Goal: Task Accomplishment & Management: Manage account settings

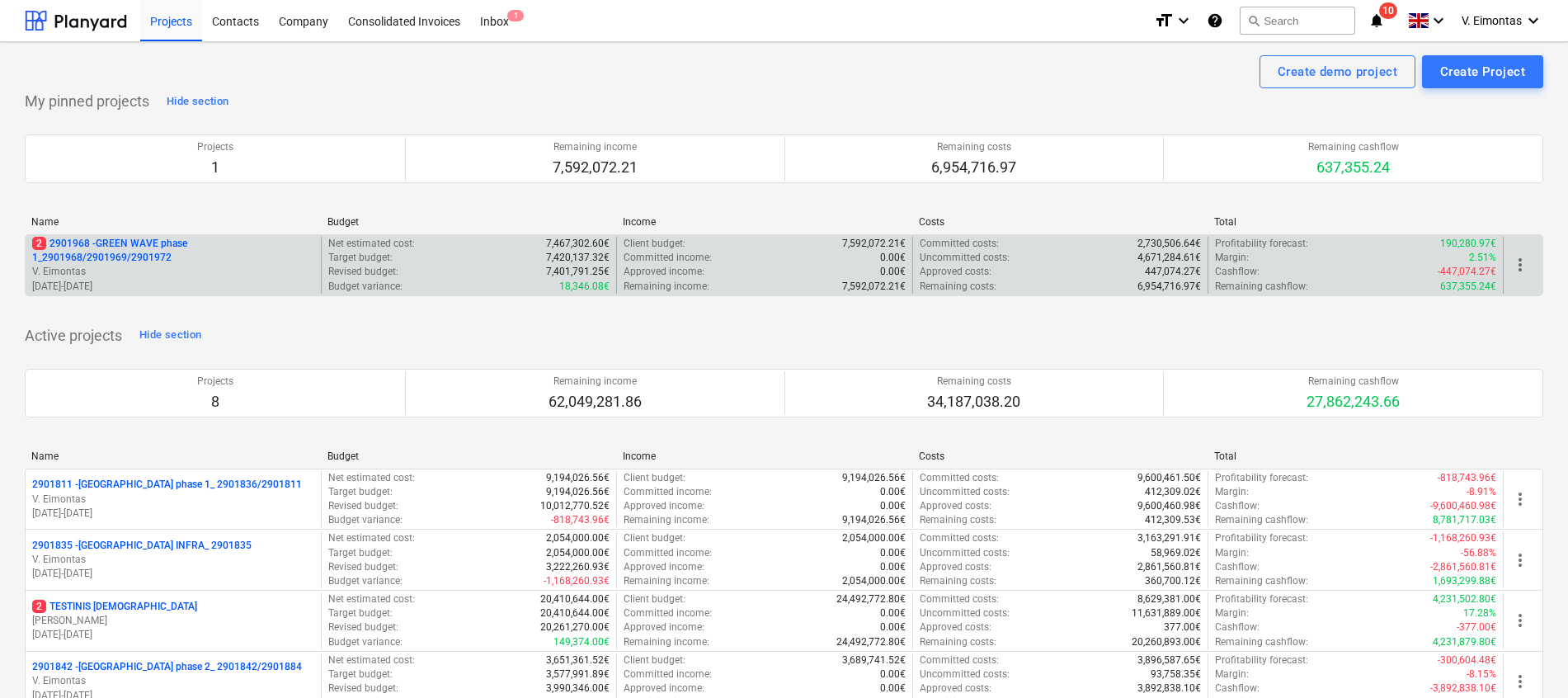
click at [115, 260] on p "2 2901968 - GREEN WAVE phase 1_2901968/2901969/2901972" at bounding box center [173, 250] width 282 height 28
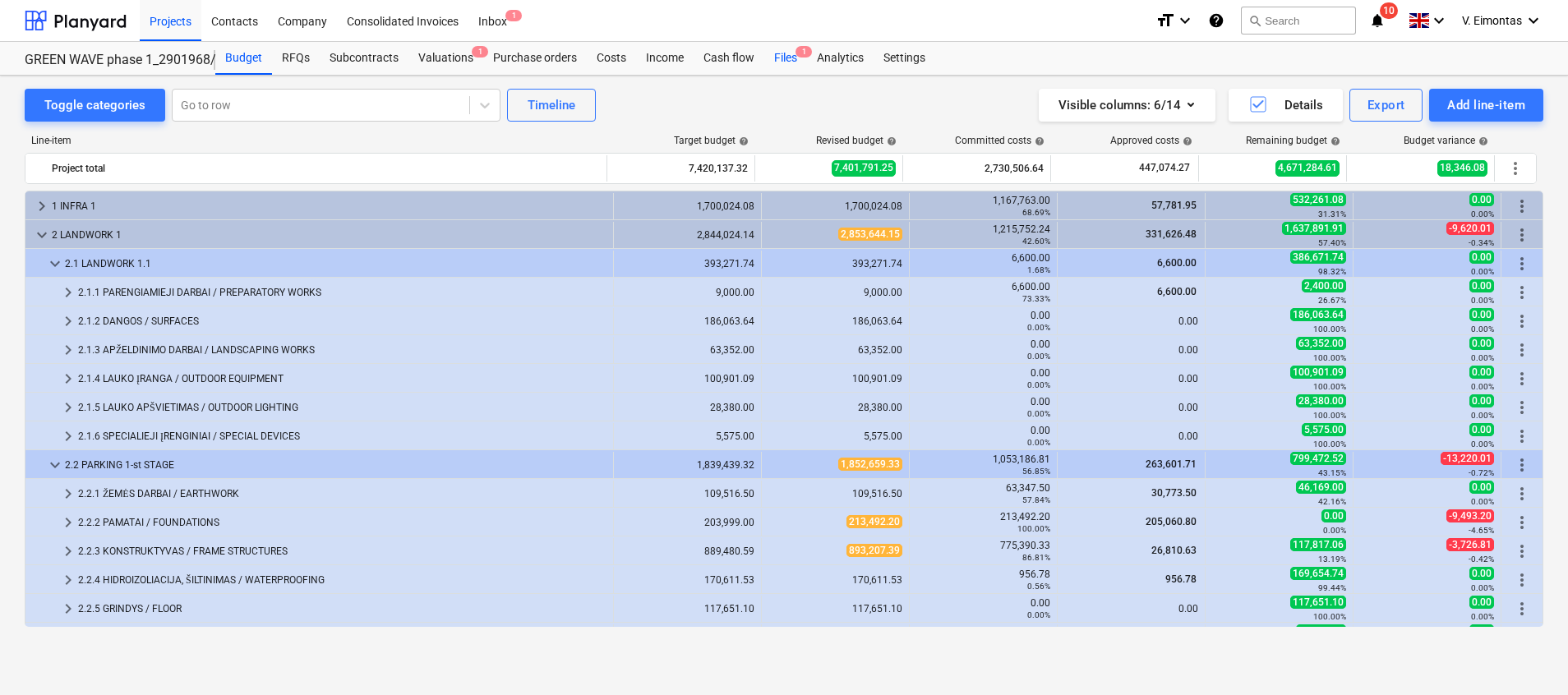
click at [783, 56] on div "Files 1" at bounding box center [785, 58] width 43 height 33
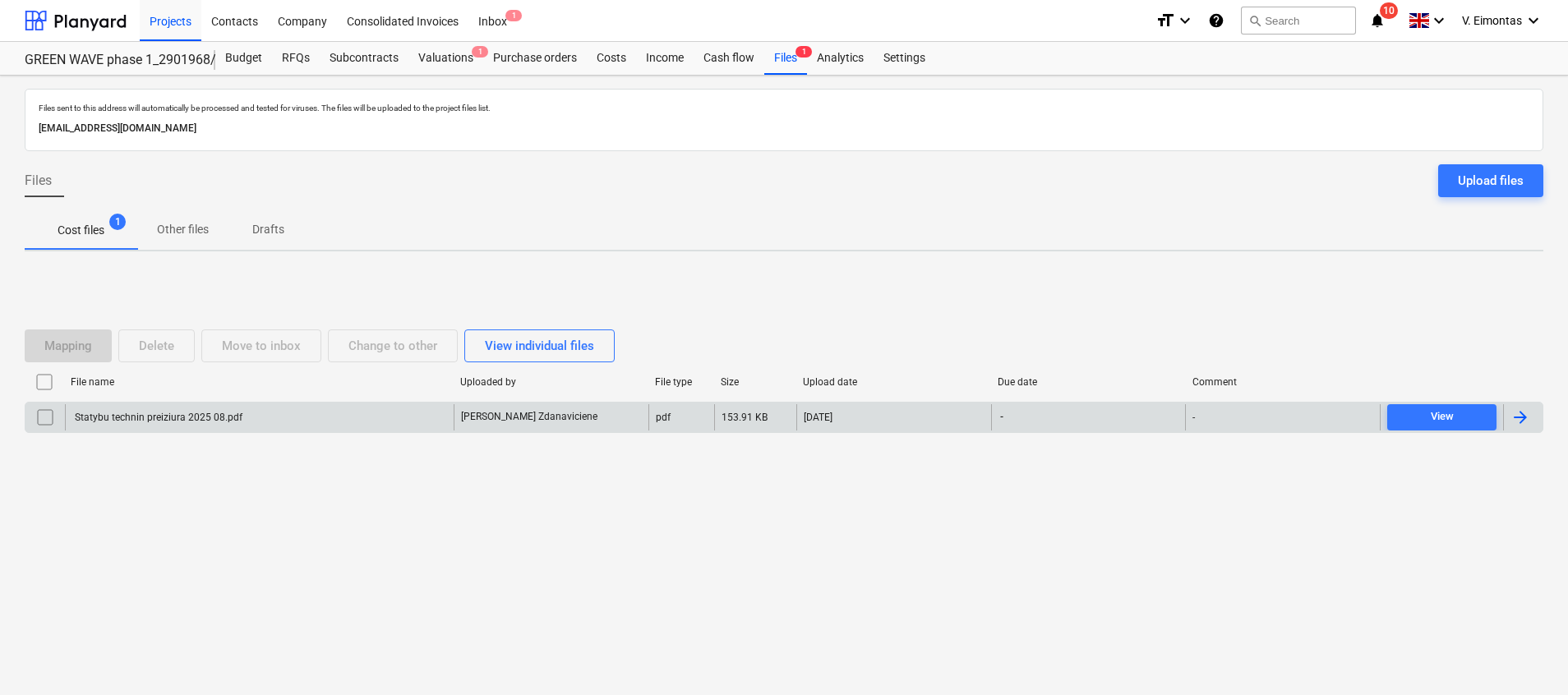
click at [211, 410] on div "Statybu technin preiziura 2025 08.pdf" at bounding box center [258, 417] width 388 height 26
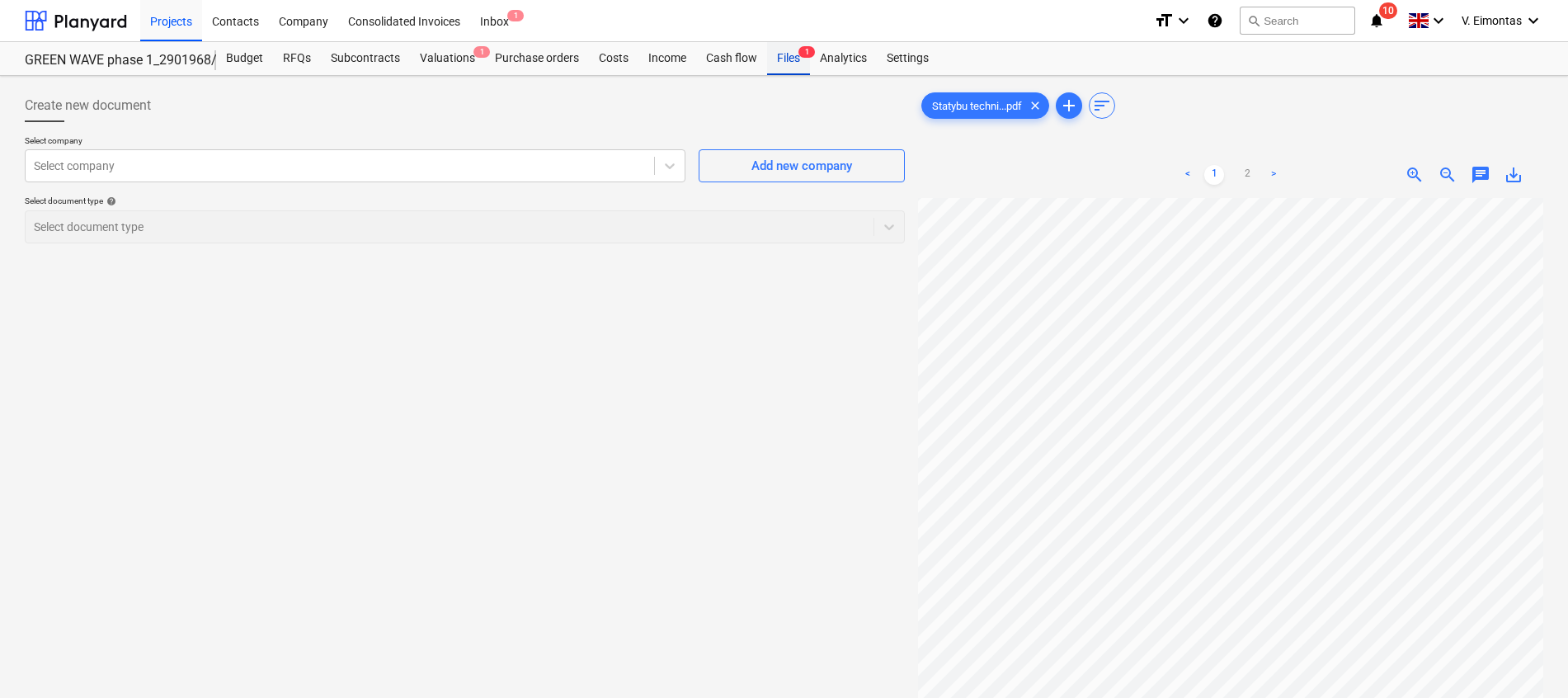
click at [784, 60] on div "Files 1" at bounding box center [788, 59] width 43 height 33
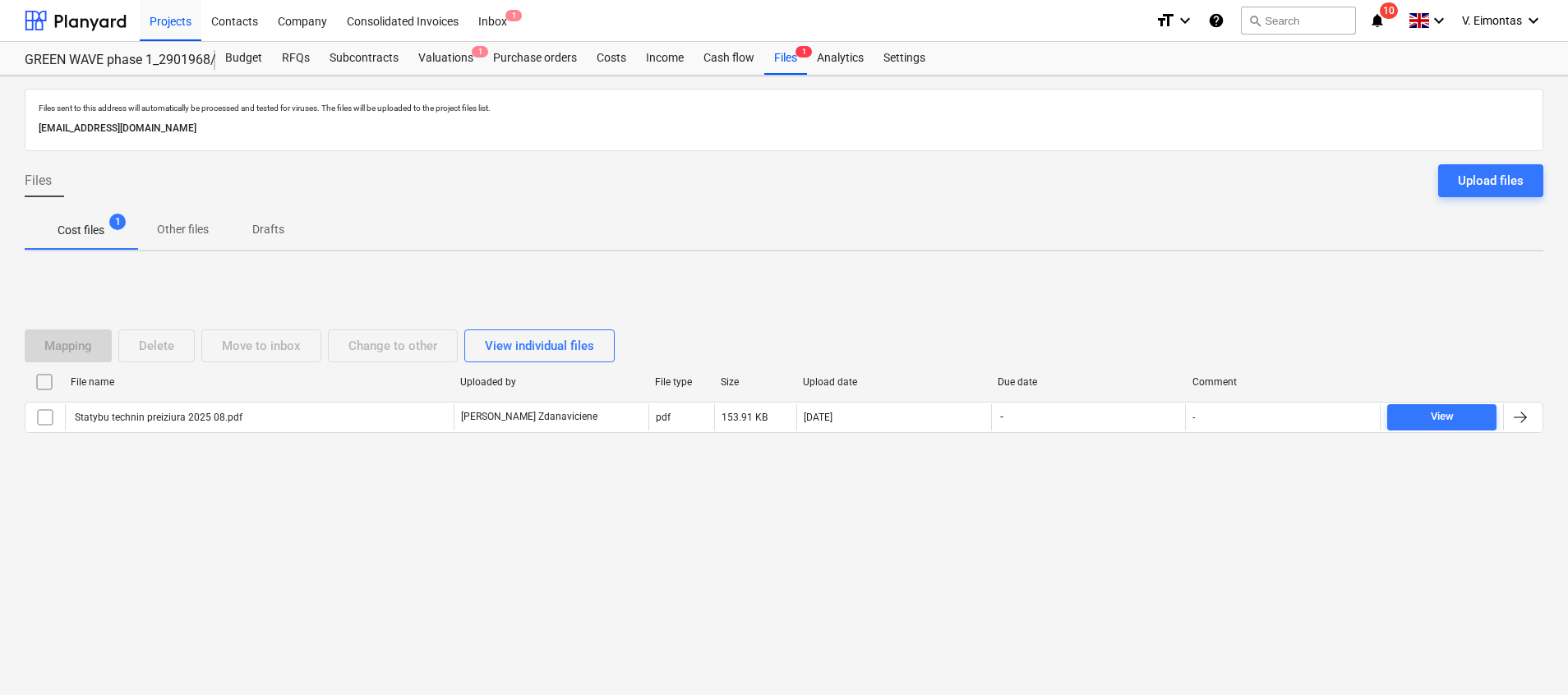
click at [50, 381] on input "checkbox" at bounding box center [45, 382] width 26 height 26
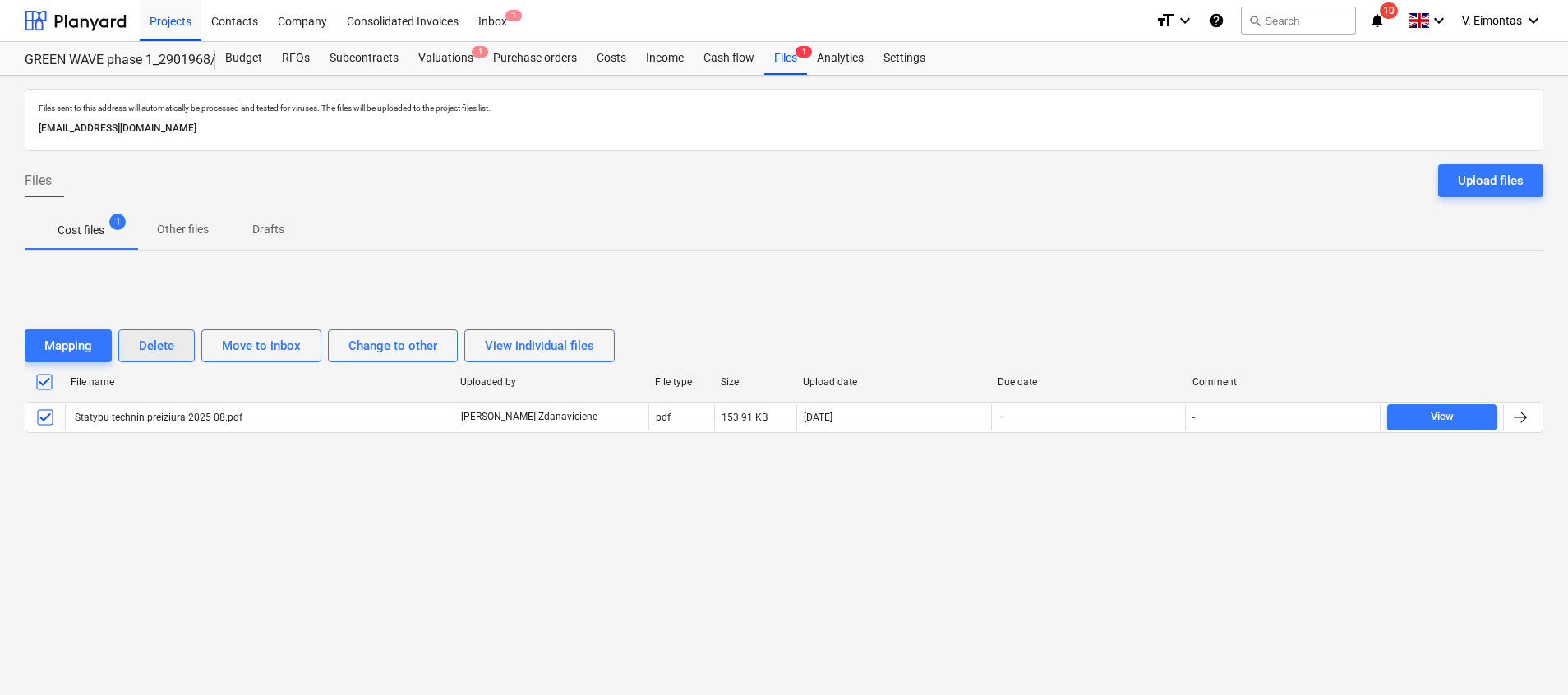
click at [160, 345] on div "Delete" at bounding box center [156, 345] width 35 height 21
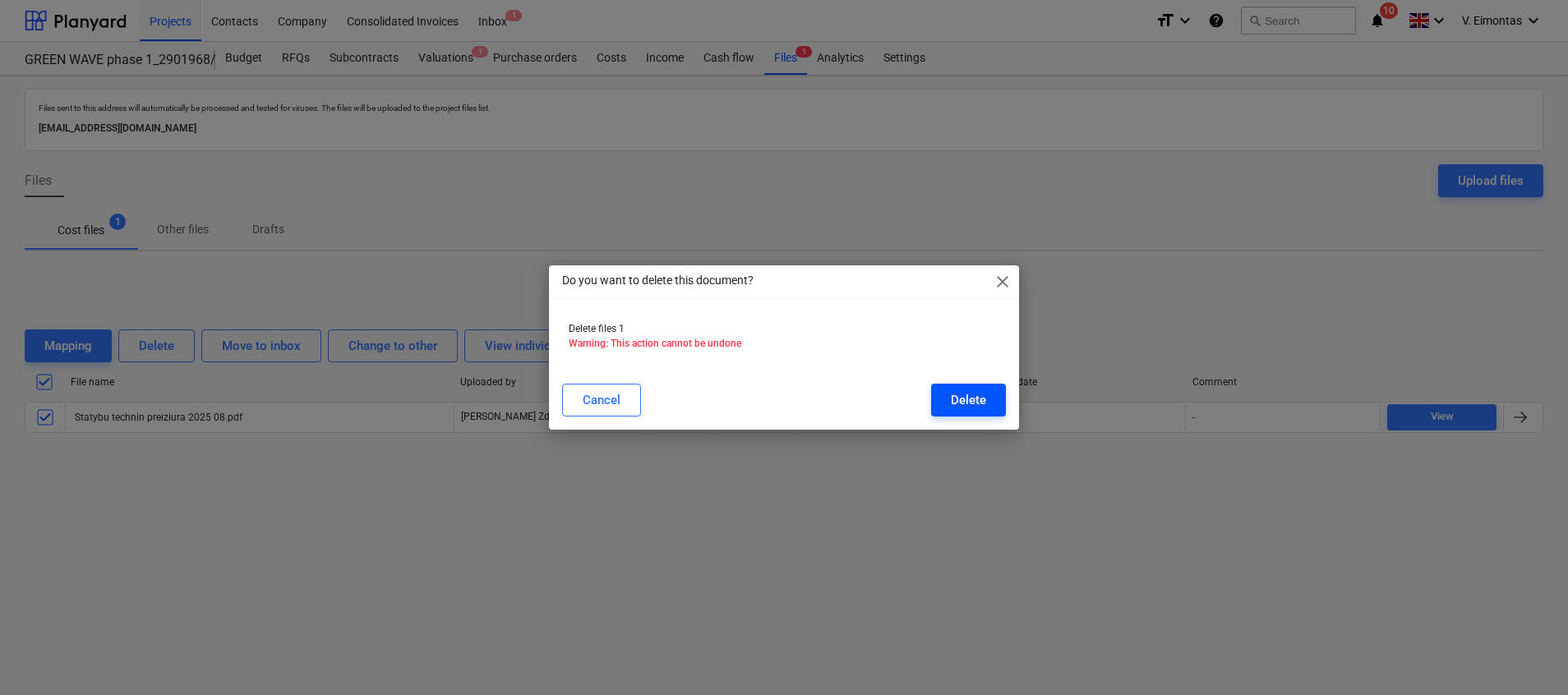
click at [994, 404] on button "Delete" at bounding box center [969, 400] width 75 height 33
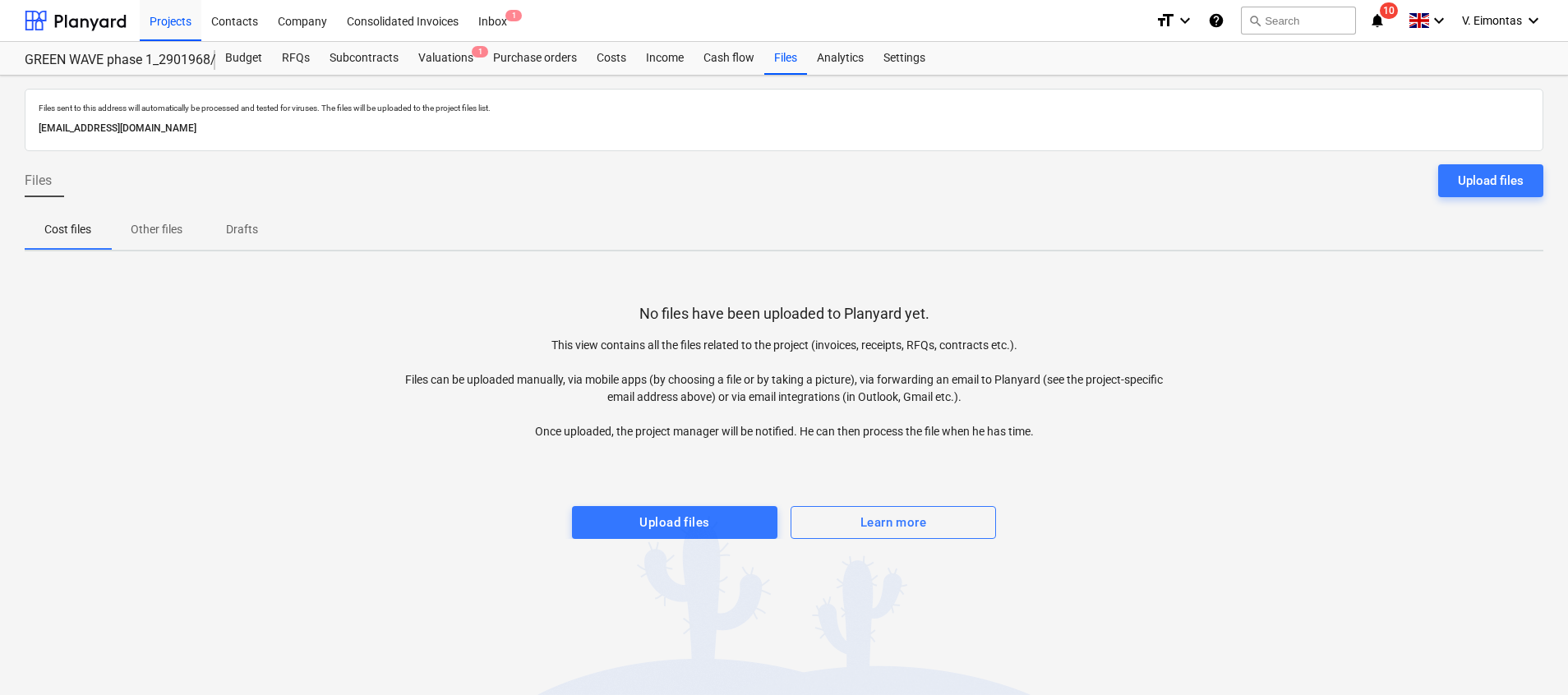
click at [1437, 379] on div "No files have been uploaded to Planyard yet. This view contains all the files r…" at bounding box center [784, 401] width 1518 height 275
click at [21, 470] on div "Files sent to this address will automatically be processed and tested for virus…" at bounding box center [784, 385] width 1568 height 619
click at [175, 5] on div "Projects" at bounding box center [170, 20] width 62 height 42
